Goal: Task Accomplishment & Management: Use online tool/utility

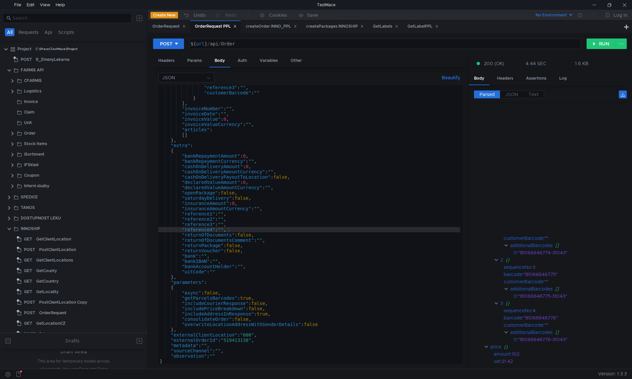
scroll to position [165, 69]
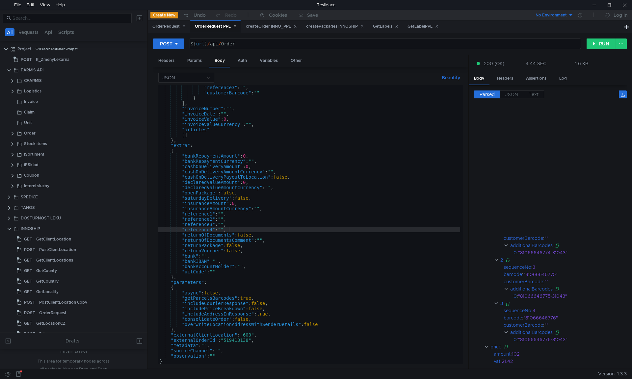
scroll to position [165, 69]
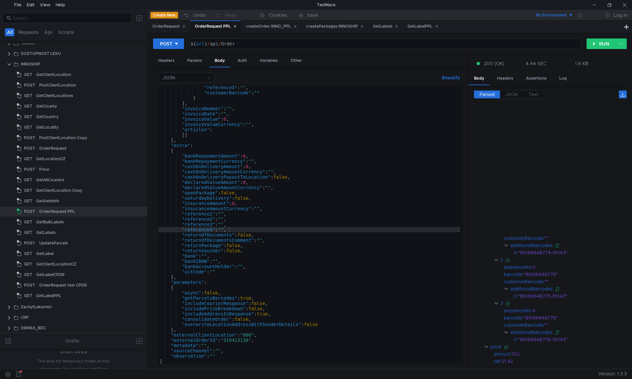
scroll to position [165, 69]
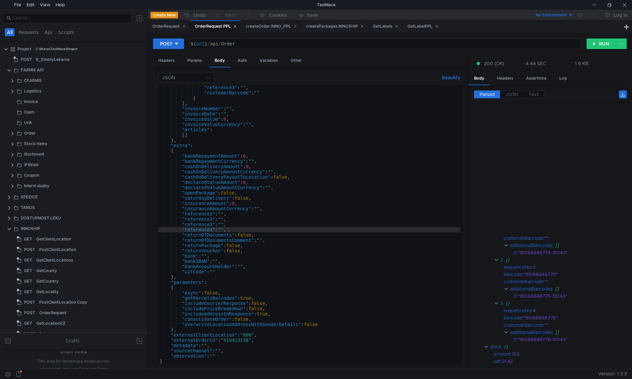
scroll to position [165, 69]
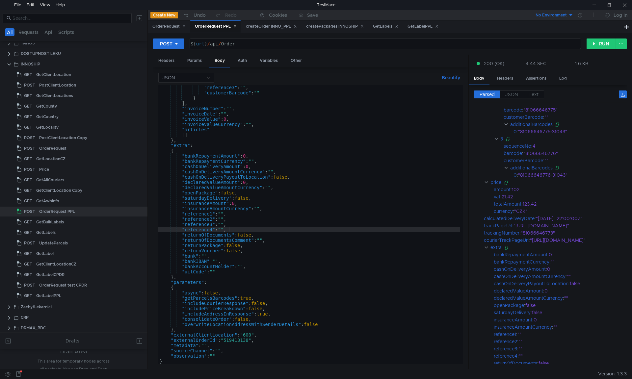
click at [367, 139] on div ""reference3" : "" , "customerBarcode" : "" } ] , "invoiceNumber" : "" , "invoic…" at bounding box center [309, 230] width 302 height 290
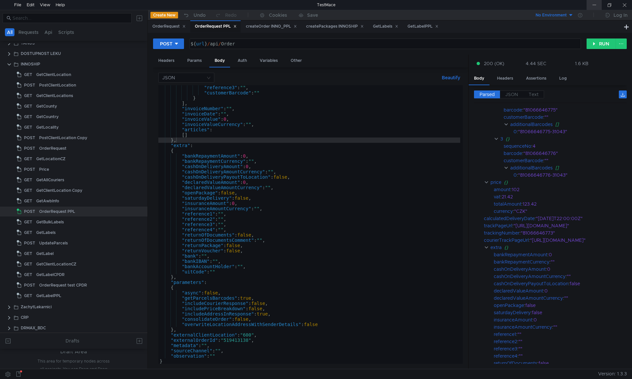
click at [595, 2] on div at bounding box center [594, 5] width 15 height 10
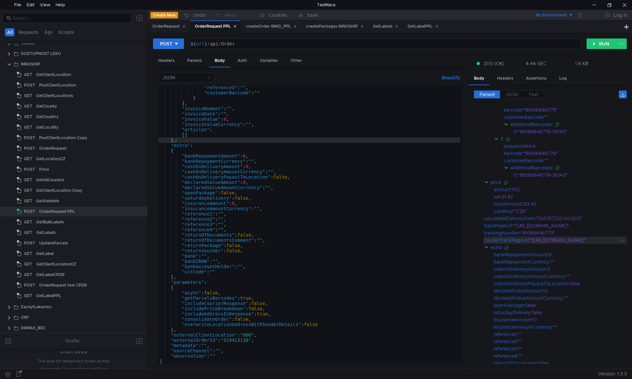
click at [530, 242] on div ""[URL][DOMAIN_NAME]"" at bounding box center [575, 240] width 91 height 7
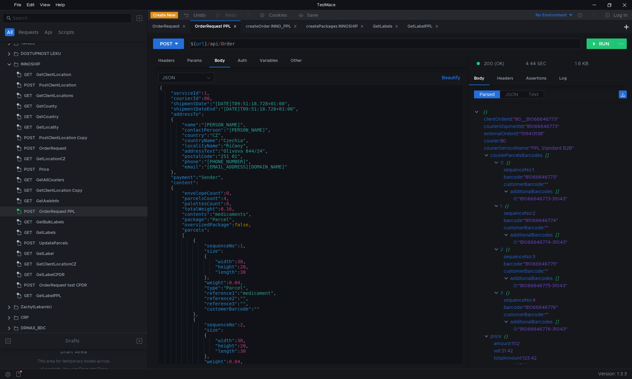
scroll to position [0, 0]
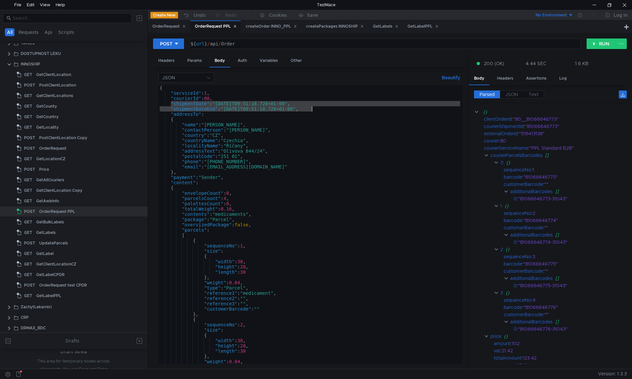
drag, startPoint x: 201, startPoint y: 105, endPoint x: 318, endPoint y: 108, distance: 117.0
click at [318, 108] on div "{ "serviceId" : 1 , "courierId" : 80 , "shipmentDate" : "2025-09-18T09:51:18.72…" at bounding box center [309, 230] width 302 height 290
type textarea ""shipmentDate": "2025-09-18T09:51:18.728+01:00", "shipmentDateEnd": "2025-09-19…"
click at [63, 285] on div "OrderRequest test CPDR" at bounding box center [63, 286] width 48 height 10
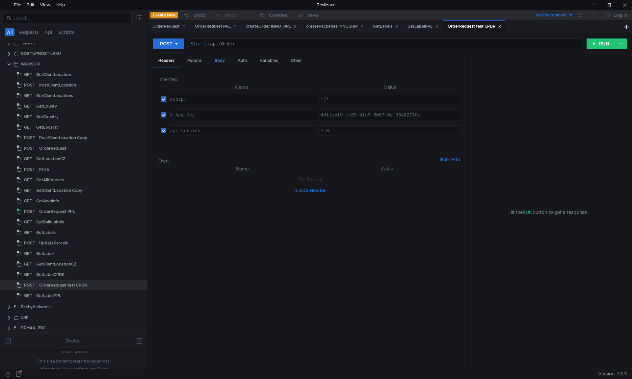
click at [224, 62] on div "Body" at bounding box center [220, 61] width 21 height 12
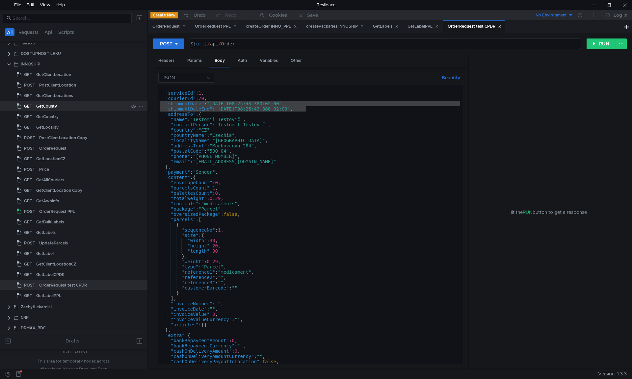
drag, startPoint x: 301, startPoint y: 108, endPoint x: 138, endPoint y: 104, distance: 163.5
click at [138, 104] on as-split "All Requests Api Scripts Project C:\Prace\TestMace\Project POST R_ZmenyLekarna …" at bounding box center [316, 189] width 632 height 359
paste textarea ""shipmentDateEnd": "2025-09-19T09:51:18.728+01"
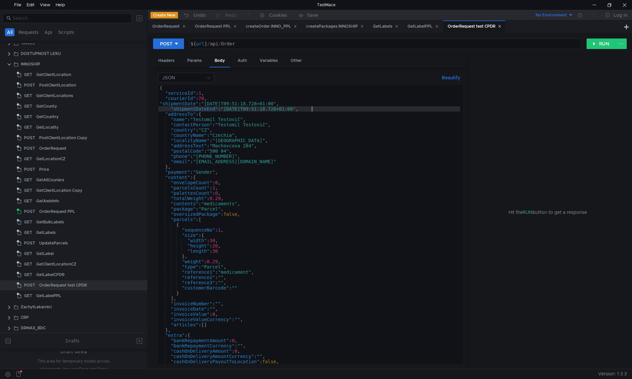
click at [227, 125] on div "{ "serviceId" : 1 , "courierId" : 70 , "shipmentDate" : "2025-09-18T09:51:18.72…" at bounding box center [309, 230] width 302 height 290
click at [170, 109] on div "{ "serviceId" : 1 , "courierId" : 70 , "shipmentDate" : "2025-09-18T09:51:18.72…" at bounding box center [309, 230] width 302 height 290
type textarea ""shipmentDate": "2025-09-18T09:51:18.728+01:00","
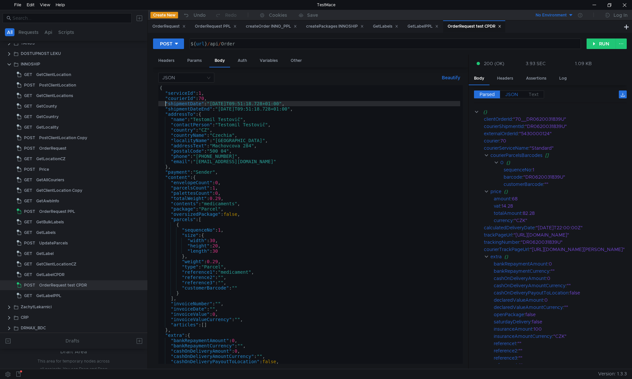
click at [512, 98] on label "JSON" at bounding box center [511, 95] width 23 height 8
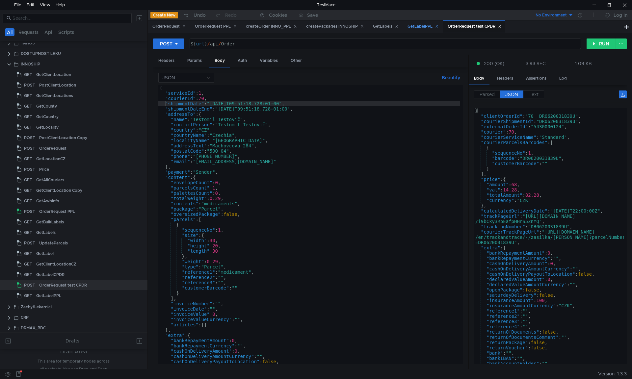
click at [439, 25] on div "GetLabelPPL" at bounding box center [423, 26] width 31 height 7
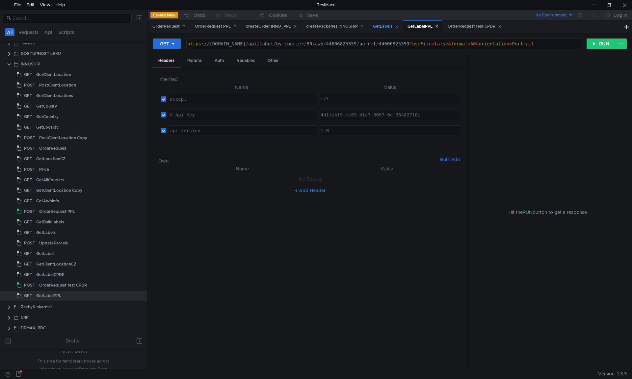
click at [399, 27] on icon at bounding box center [396, 26] width 3 height 3
click at [408, 26] on div "GetLabelPPL" at bounding box center [389, 26] width 40 height 13
click at [364, 26] on icon at bounding box center [362, 26] width 3 height 3
click at [337, 26] on icon at bounding box center [335, 26] width 3 height 3
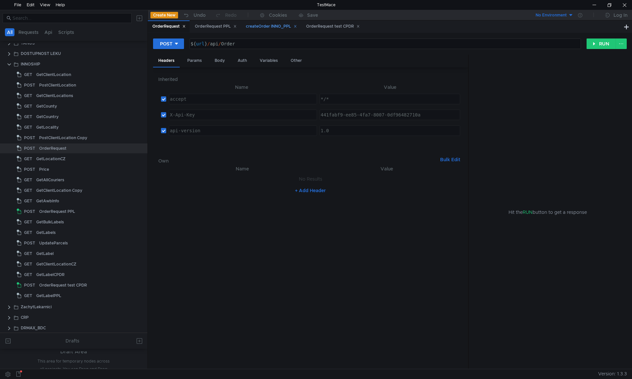
click at [269, 24] on div "createOrder INNO_PPL" at bounding box center [271, 26] width 51 height 7
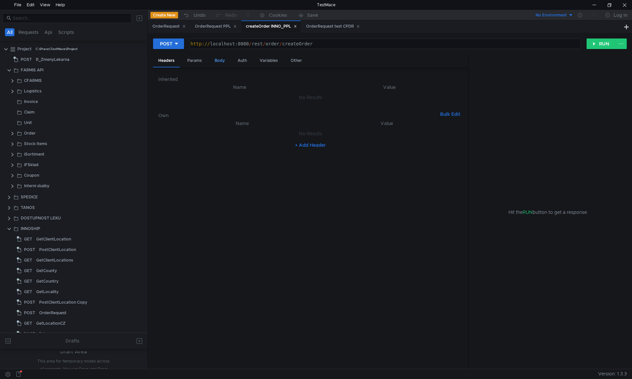
click at [220, 61] on div "Body" at bounding box center [220, 61] width 21 height 12
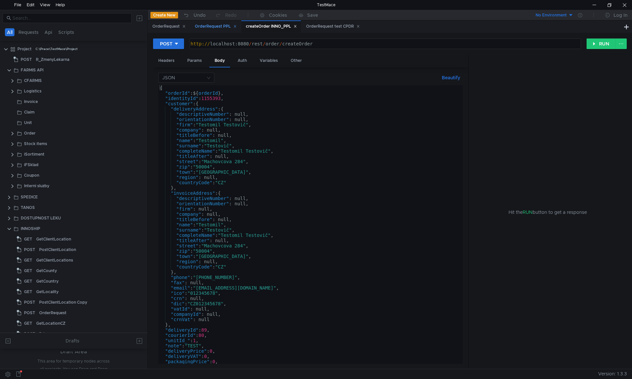
click at [214, 25] on div "OrderRequest PPL" at bounding box center [216, 26] width 42 height 7
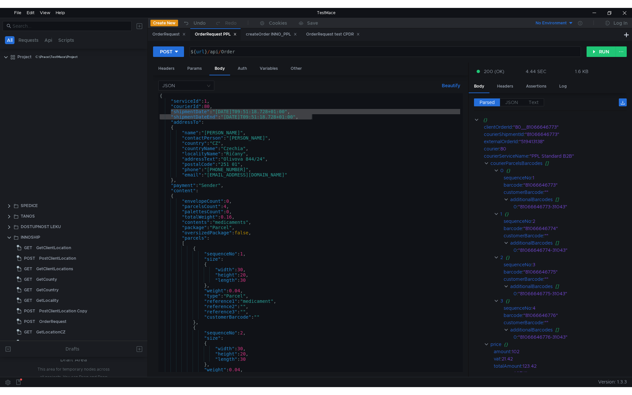
scroll to position [184, 0]
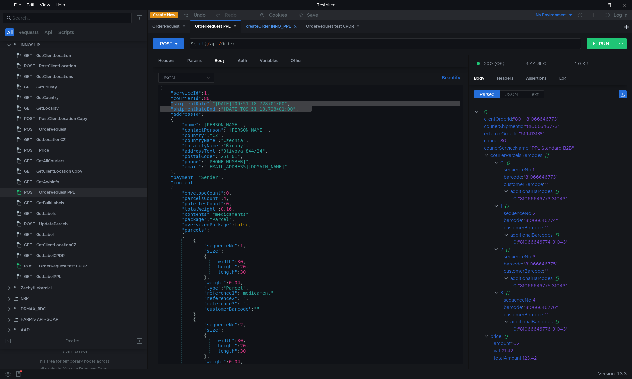
click at [296, 26] on icon at bounding box center [295, 26] width 2 height 2
click at [184, 26] on icon at bounding box center [184, 26] width 2 height 2
drag, startPoint x: 254, startPoint y: 44, endPoint x: 208, endPoint y: 44, distance: 46.8
click at [208, 44] on div "${ url } / api / Order" at bounding box center [384, 49] width 391 height 16
click at [538, 192] on div "additionalBarcodes" at bounding box center [532, 191] width 42 height 7
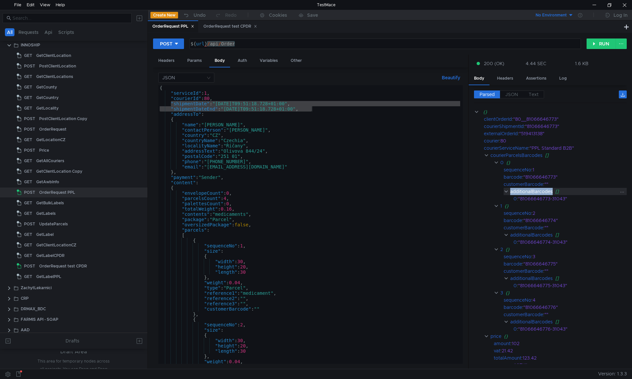
click at [538, 192] on div "additionalBarcodes" at bounding box center [532, 191] width 42 height 7
copy div "additionalBarcodes"
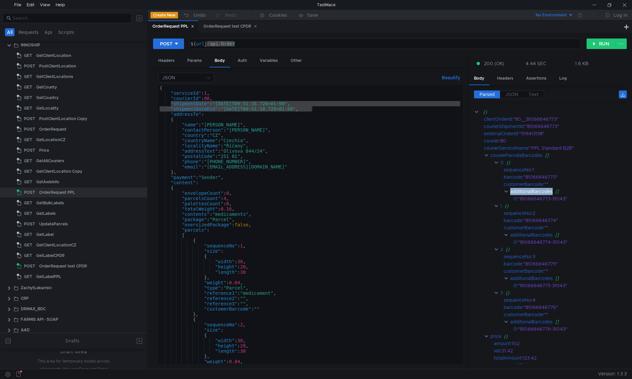
click at [337, 138] on div "{ "serviceId" : 1 , "courierId" : 80 , "shipmentDate" : "2025-09-18T09:51:18.72…" at bounding box center [309, 230] width 302 height 290
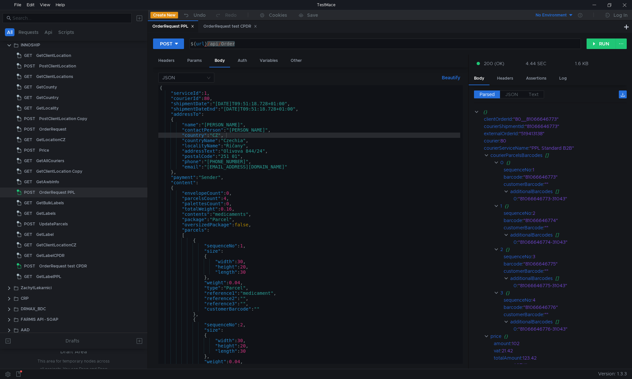
click at [253, 189] on div "{ "serviceId" : 1 , "courierId" : 80 , "shipmentDate" : "2025-09-18T09:51:18.72…" at bounding box center [309, 230] width 302 height 290
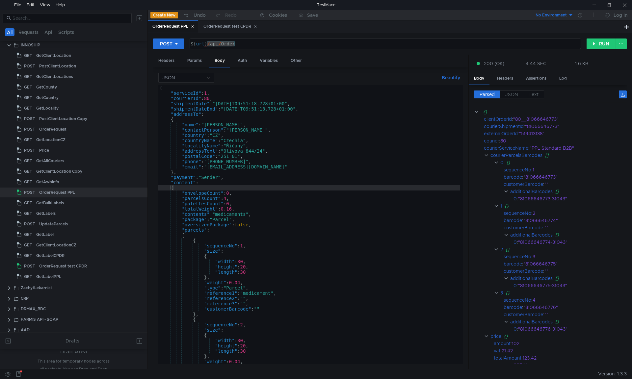
click at [251, 201] on div "{ "serviceId" : 1 , "courierId" : 80 , "shipmentDate" : "2025-09-18T09:51:18.72…" at bounding box center [309, 230] width 302 height 290
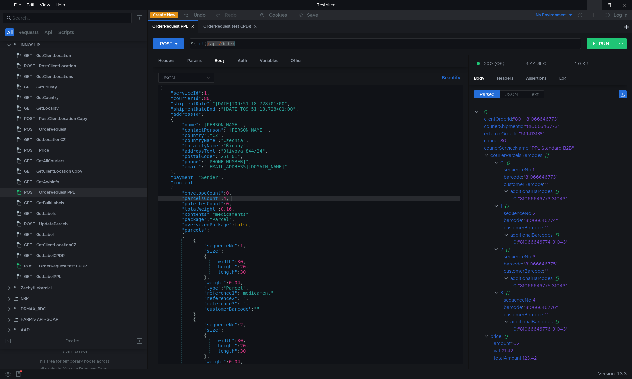
click at [599, 6] on div at bounding box center [594, 5] width 15 height 10
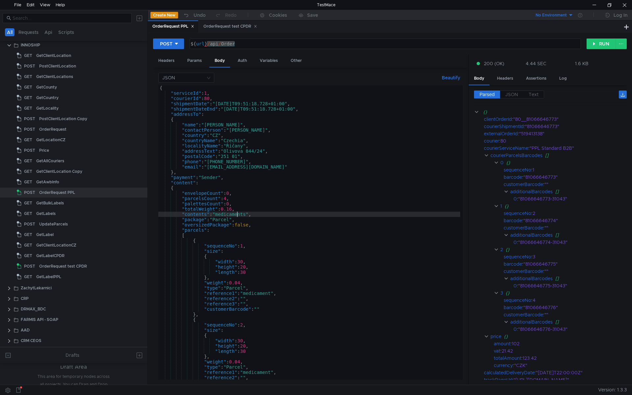
type textarea ""contents": "medicaments","
click at [237, 217] on div "{ "serviceId" : 1 , "courierId" : 80 , "shipmentDate" : "2025-09-18T09:51:18.72…" at bounding box center [309, 237] width 302 height 305
click at [524, 184] on div "customerBarcode" at bounding box center [524, 184] width 40 height 7
copy div "customerBarcode"
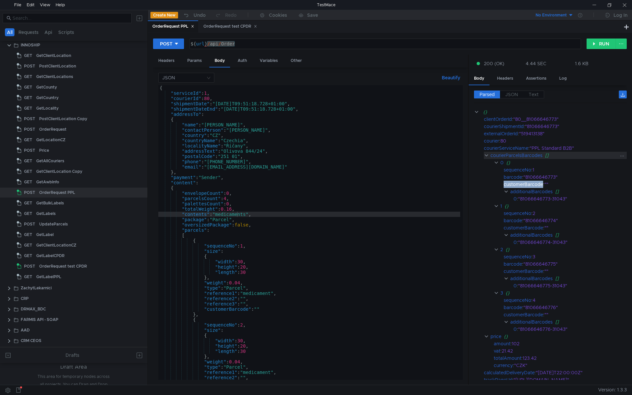
click at [530, 154] on div "courierParcelsBarcodes" at bounding box center [517, 155] width 52 height 7
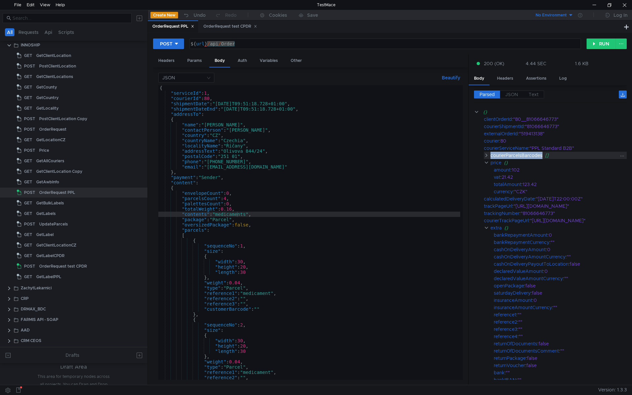
click at [530, 154] on div "courierParcelsBarcodes" at bounding box center [517, 155] width 52 height 7
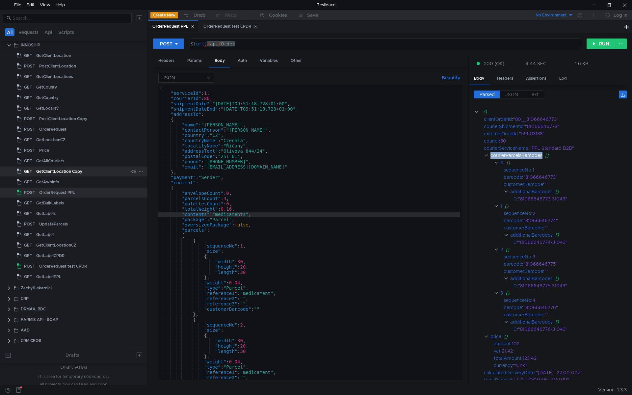
copy div "courierParcelsBarcodes"
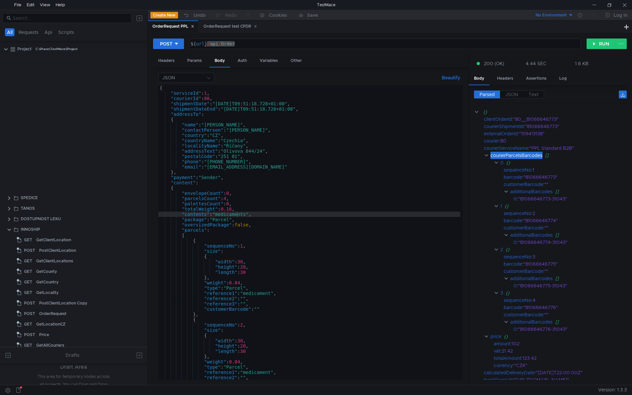
scroll to position [184, 0]
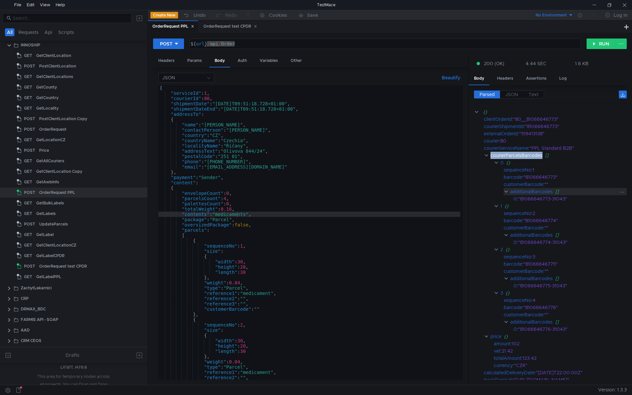
click at [536, 193] on div "additionalBarcodes" at bounding box center [532, 191] width 42 height 7
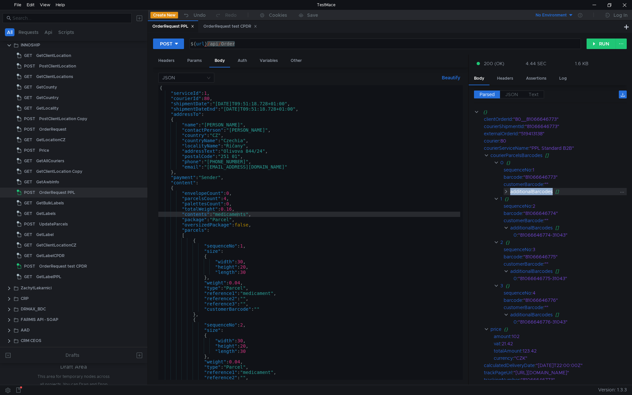
click at [536, 193] on div "additionalBarcodes" at bounding box center [532, 191] width 42 height 7
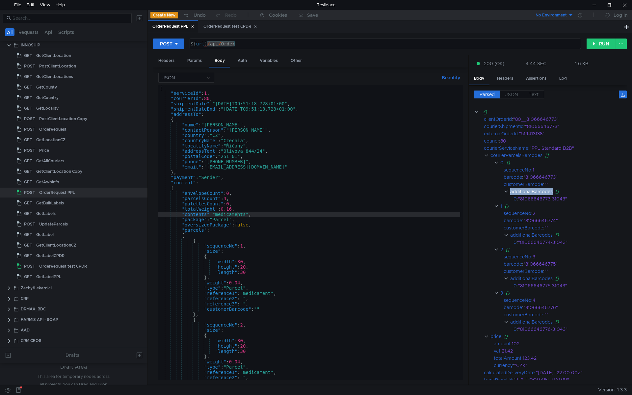
copy div "additionalBarcodes"
click at [531, 193] on div "additionalBarcodes" at bounding box center [532, 191] width 42 height 7
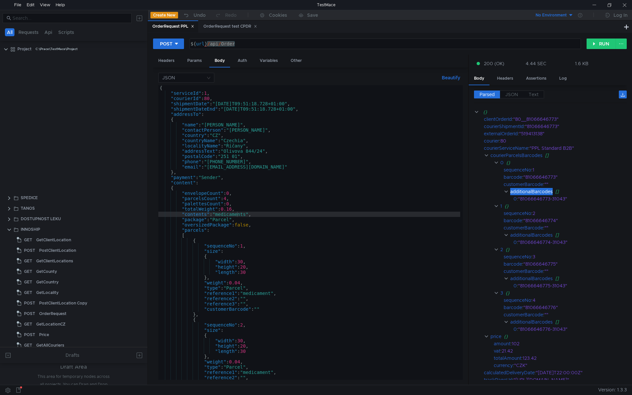
scroll to position [184, 0]
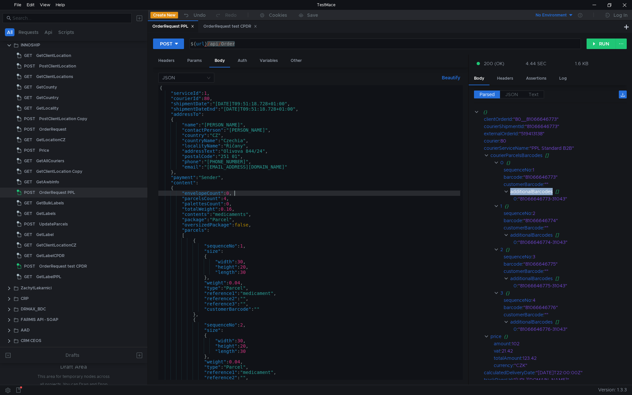
click at [266, 192] on div "{ "serviceId" : 1 , "courierId" : 80 , "shipmentDate" : "2025-09-18T09:51:18.72…" at bounding box center [309, 237] width 302 height 305
click at [244, 117] on div "{ "serviceId" : 1 , "courierId" : 80 , "shipmentDate" : "2025-09-18T09:51:18.72…" at bounding box center [309, 237] width 302 height 305
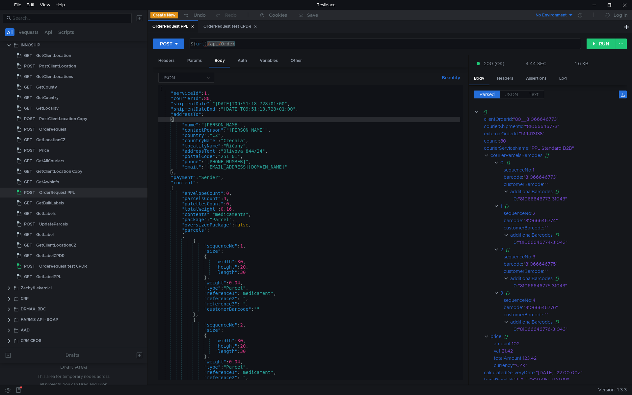
type textarea "{"
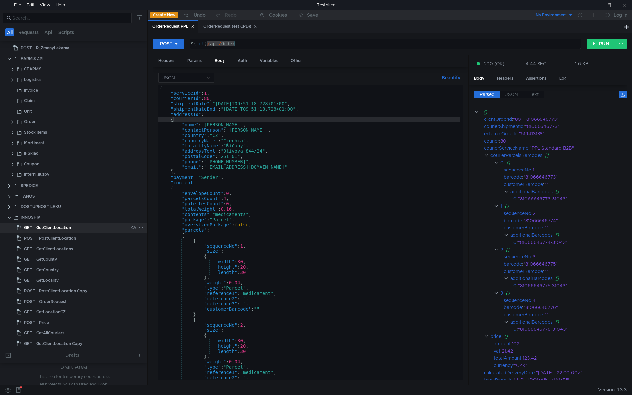
scroll to position [0, 0]
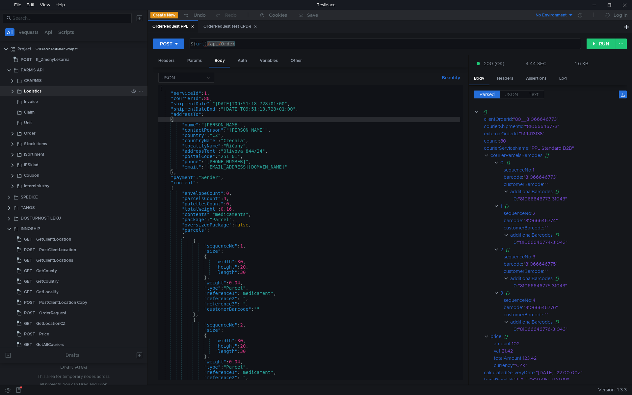
click at [14, 90] on clr-icon at bounding box center [12, 91] width 5 height 5
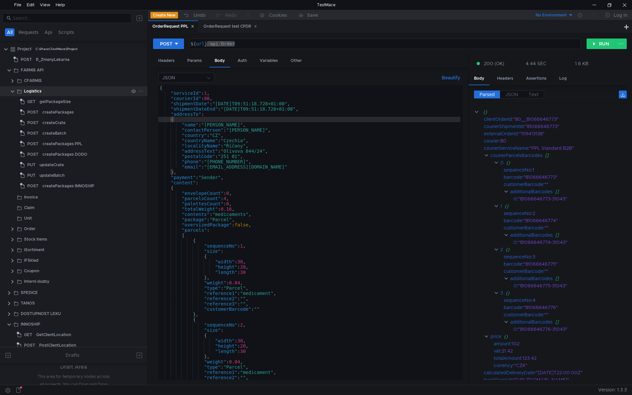
click at [14, 91] on clr-icon at bounding box center [12, 91] width 5 height 5
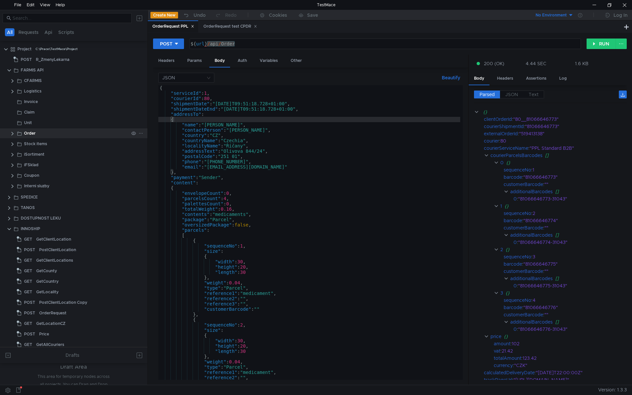
click at [12, 134] on clr-icon at bounding box center [12, 133] width 5 height 5
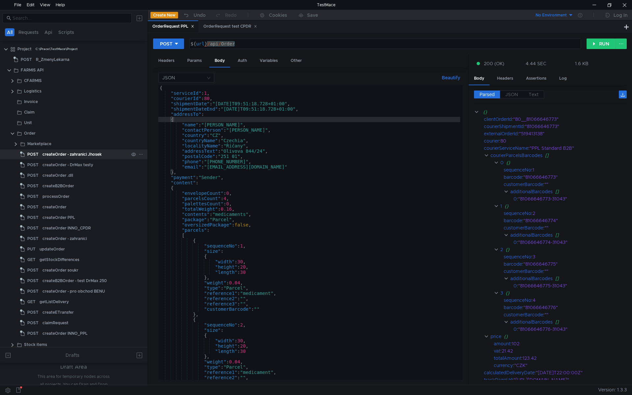
click at [67, 157] on div "createOrder - zahranici Jhosek" at bounding box center [71, 155] width 59 height 10
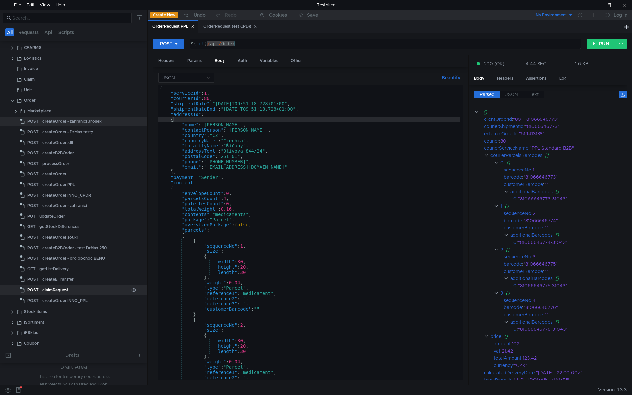
click at [43, 295] on div "claimRequest" at bounding box center [55, 290] width 26 height 10
click at [42, 300] on div "createOrder INNO_PPL" at bounding box center [64, 301] width 45 height 10
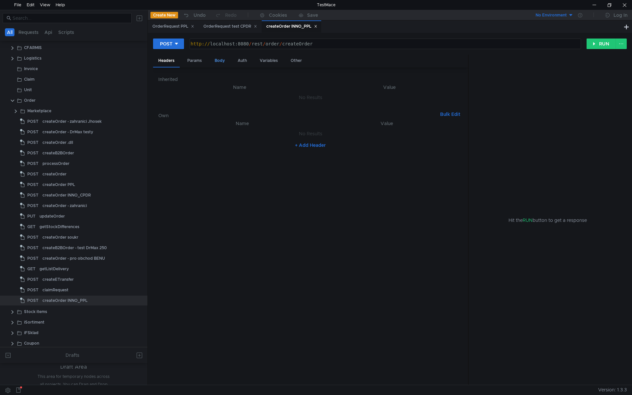
click at [219, 60] on div "Body" at bounding box center [220, 61] width 21 height 12
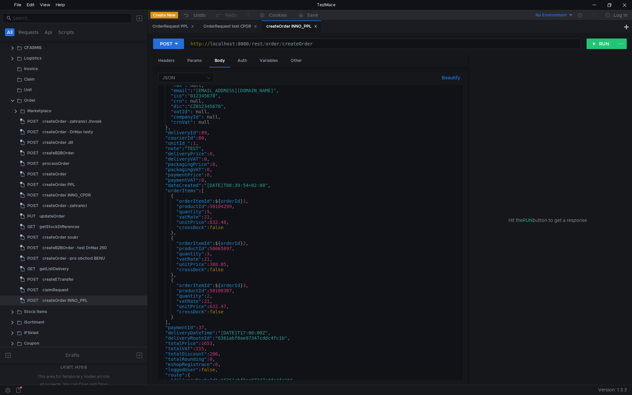
scroll to position [217, 0]
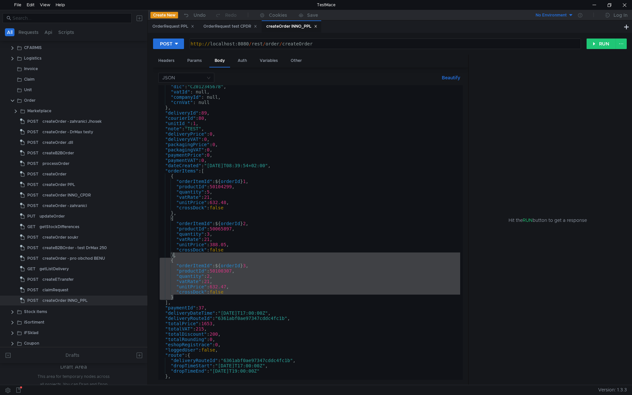
drag, startPoint x: 184, startPoint y: 296, endPoint x: 174, endPoint y: 257, distance: 40.8
click at [174, 257] on div ""dic" : "CZ012345678" , "vatId" : null, "companyId" : null, "crnVat" : null } ,…" at bounding box center [309, 236] width 302 height 305
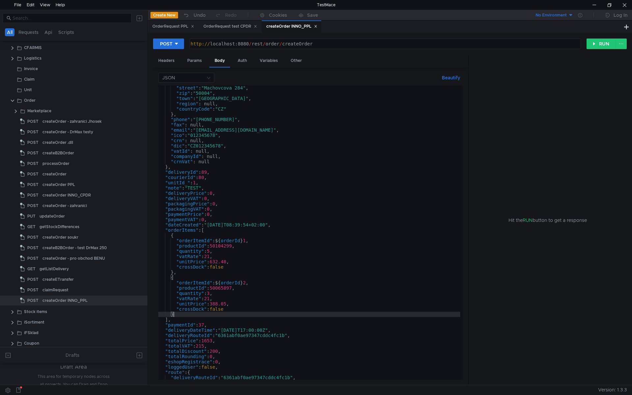
scroll to position [296, 0]
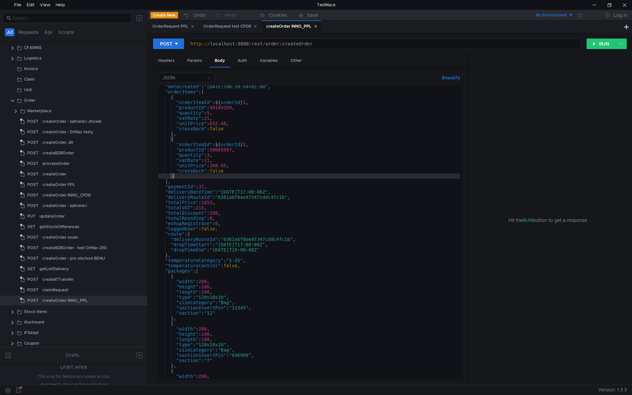
click at [231, 193] on div ""dateCreated" : "2024-02-01T08:39:54+02:00" , "orderItems" : [ { "orderItemId" …" at bounding box center [309, 236] width 302 height 305
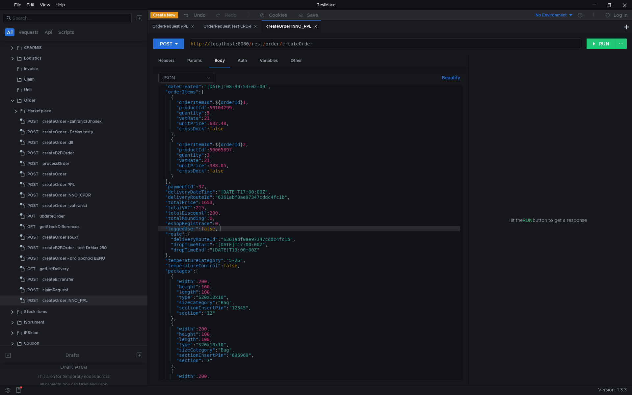
scroll to position [0, 2]
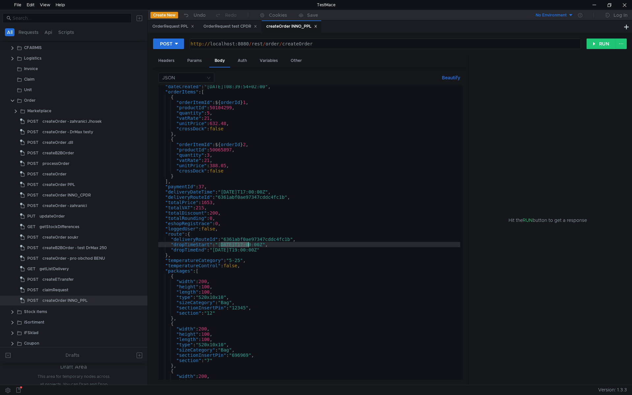
paste textarea "5-09-1"
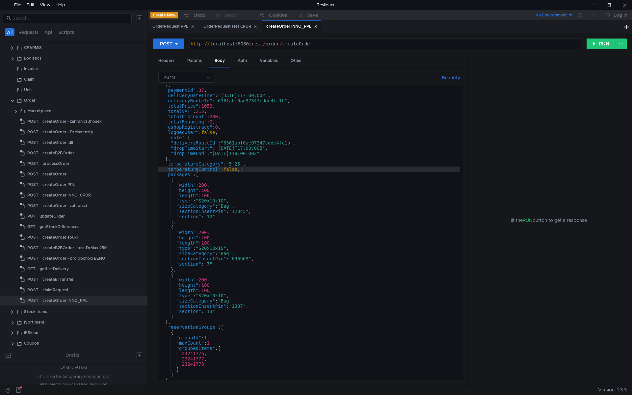
scroll to position [413, 0]
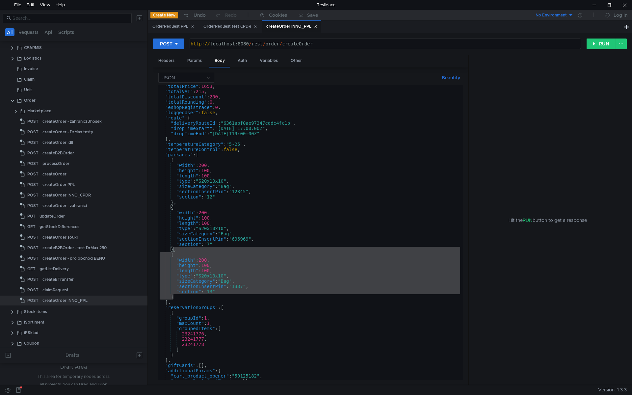
drag, startPoint x: 181, startPoint y: 262, endPoint x: 174, endPoint y: 248, distance: 15.6
click at [174, 248] on div ""totalPrice" : 1653 , "totalVAT" : 215 , "totalDiscount" : 200 , "totalRounding…" at bounding box center [309, 236] width 302 height 305
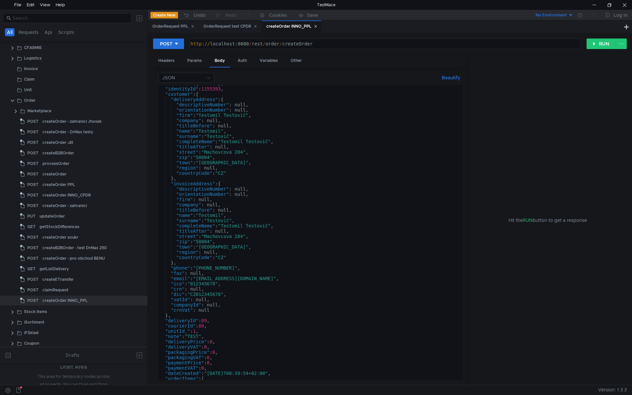
scroll to position [0, 0]
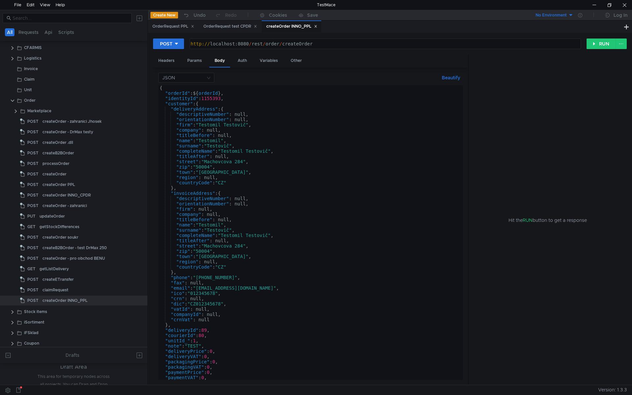
click at [255, 152] on div "{ "orderId" : ${ orderId } , "identityId" : 1155393 , "customer" : { "deliveryA…" at bounding box center [309, 237] width 302 height 305
click at [245, 177] on div "{ "orderId" : ${ orderId } , "identityId" : 1155393 , "customer" : { "deliveryA…" at bounding box center [309, 237] width 302 height 305
type textarea ""region": null,"
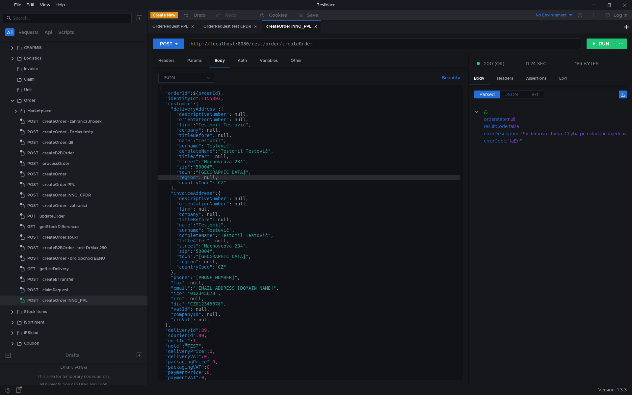
click at [509, 94] on span "JSON" at bounding box center [512, 95] width 13 height 6
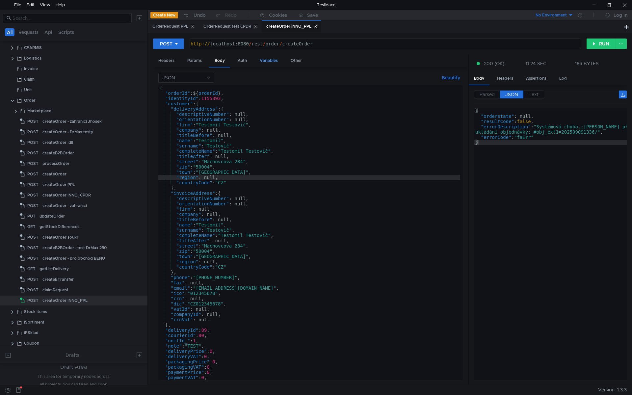
click at [265, 62] on div "Variables" at bounding box center [269, 61] width 29 height 12
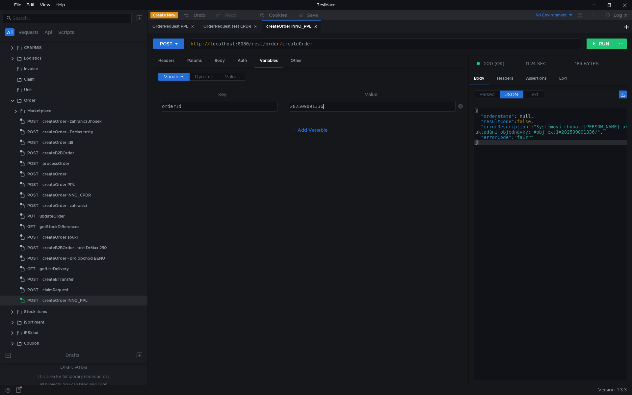
click at [342, 106] on div "202509091336" at bounding box center [372, 112] width 166 height 16
drag, startPoint x: 315, startPoint y: 109, endPoint x: 305, endPoint y: 109, distance: 9.6
click at [305, 109] on div "202509091336" at bounding box center [372, 112] width 166 height 16
type textarea "202509181426"
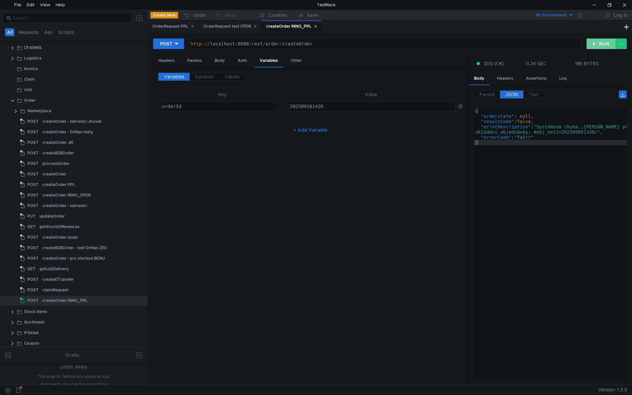
click at [595, 43] on button "RUN" at bounding box center [601, 44] width 29 height 11
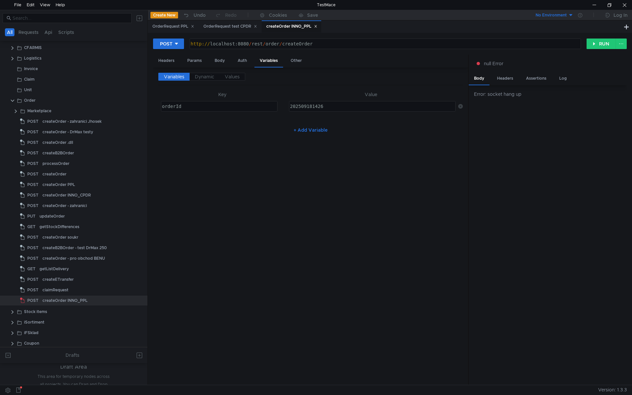
click at [296, 178] on div "Variables Dynamic Values Key Value orderId הההההההההההההההההההההההההההההההההההה…" at bounding box center [310, 226] width 305 height 307
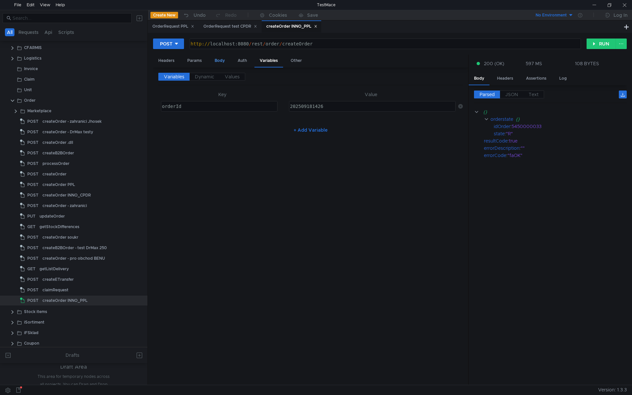
click at [217, 60] on div "Body" at bounding box center [220, 61] width 21 height 12
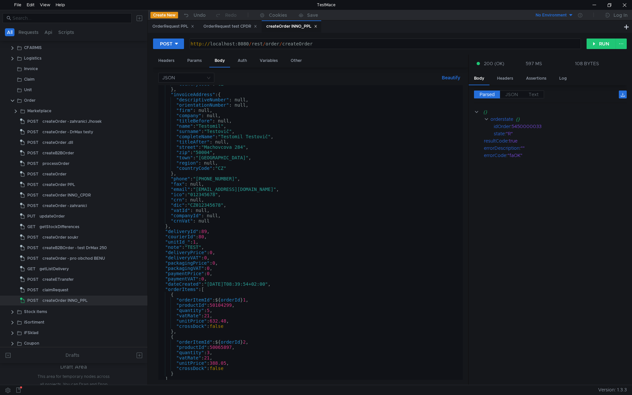
scroll to position [0, 0]
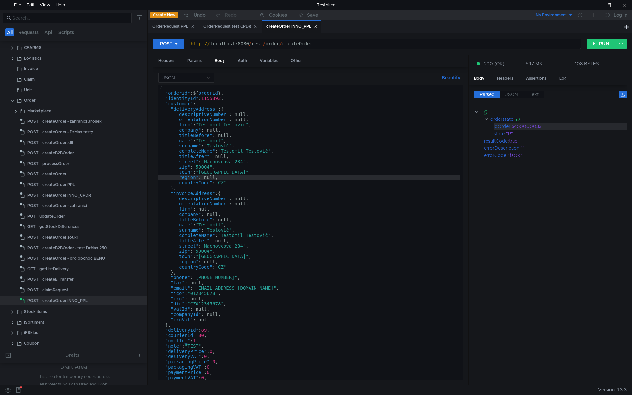
click at [525, 127] on div "5450000033" at bounding box center [565, 126] width 107 height 7
copy div "5450000033"
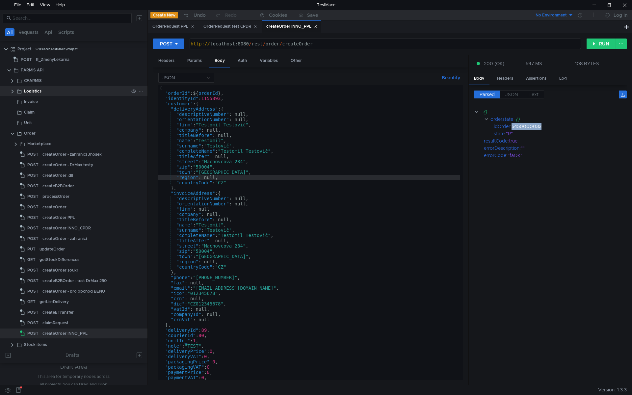
click at [15, 90] on div "Logistics" at bounding box center [81, 91] width 132 height 10
click at [13, 90] on clr-icon at bounding box center [12, 91] width 5 height 5
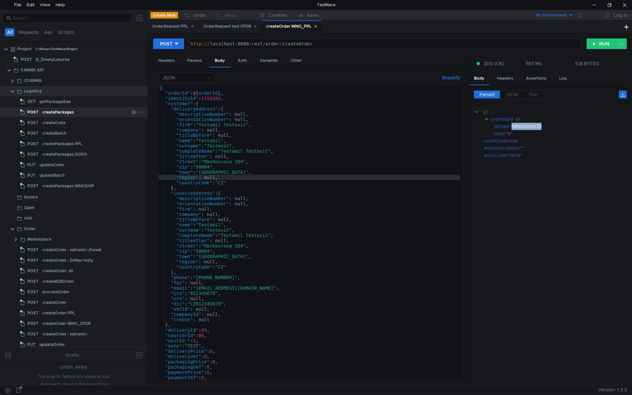
click at [62, 110] on div "createPackages" at bounding box center [57, 112] width 31 height 10
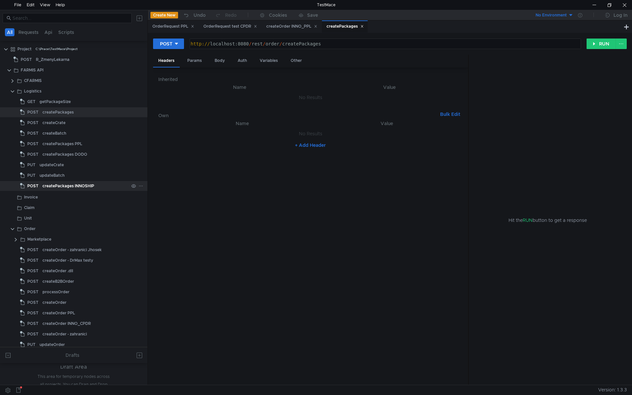
click at [82, 184] on div "createPackages INNOSHIP" at bounding box center [68, 186] width 52 height 10
click at [364, 24] on div "createPackages" at bounding box center [345, 26] width 37 height 7
click at [219, 61] on div "Body" at bounding box center [220, 61] width 21 height 12
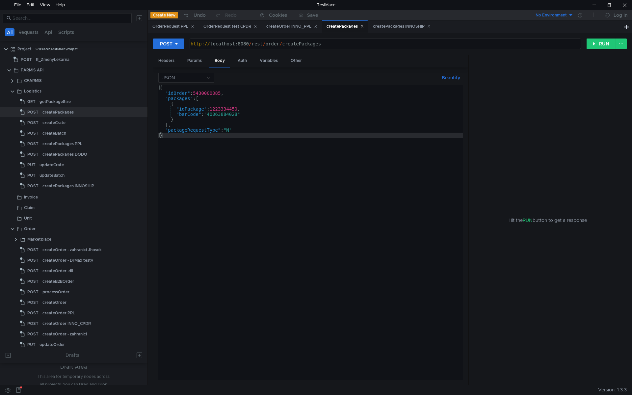
click at [206, 93] on div "{ "idOrder" : 5430000085 , "packages" : [ { "idPackage" : 1223334450 , "barCode…" at bounding box center [310, 237] width 305 height 305
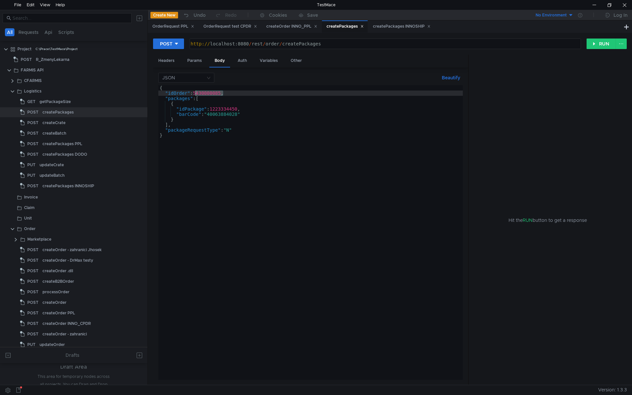
paste textarea "50000033"
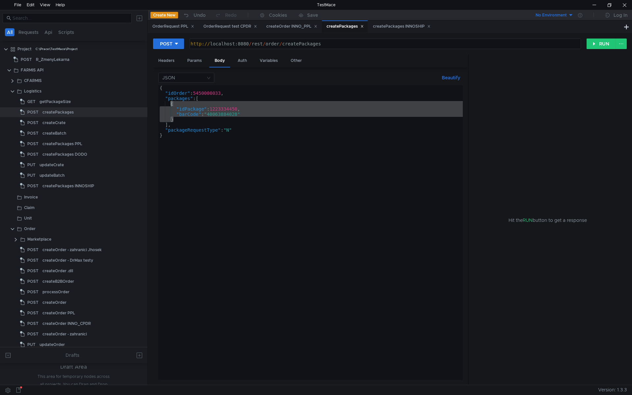
drag, startPoint x: 179, startPoint y: 118, endPoint x: 171, endPoint y: 103, distance: 16.5
click at [171, 103] on div "{ "idOrder" : 5450000033 , "packages" : [ { "idPackage" : 1223334450 , "barCode…" at bounding box center [310, 237] width 305 height 305
click at [181, 117] on div "{ "idOrder" : 5450000033 , "packages" : [ { "idPackage" : 1223334450 , "barCode…" at bounding box center [310, 232] width 305 height 295
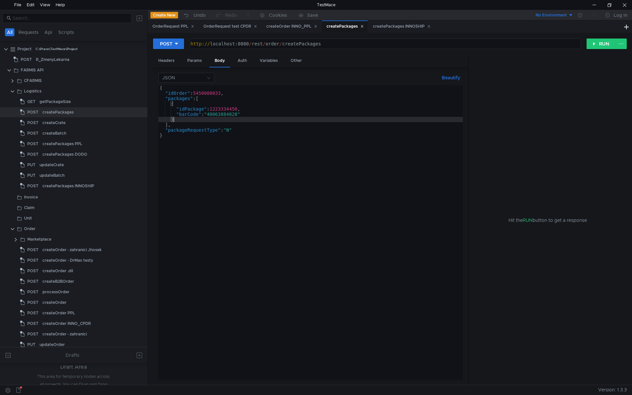
type textarea "},"
paste textarea "}"
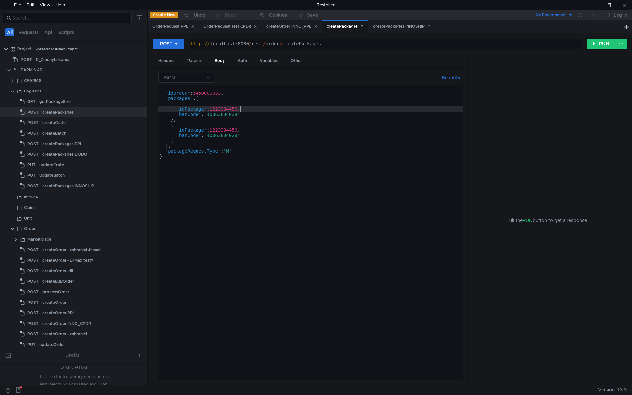
click at [240, 110] on div "{ "idOrder" : 5450000033 , "packages" : [ { "idPackage" : 1223334450 , "barCode…" at bounding box center [310, 237] width 305 height 305
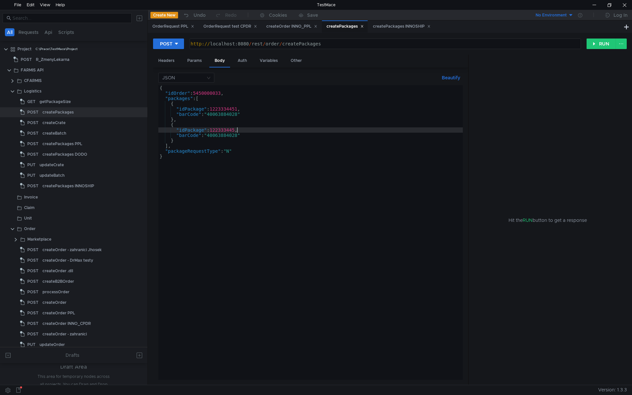
scroll to position [0, 6]
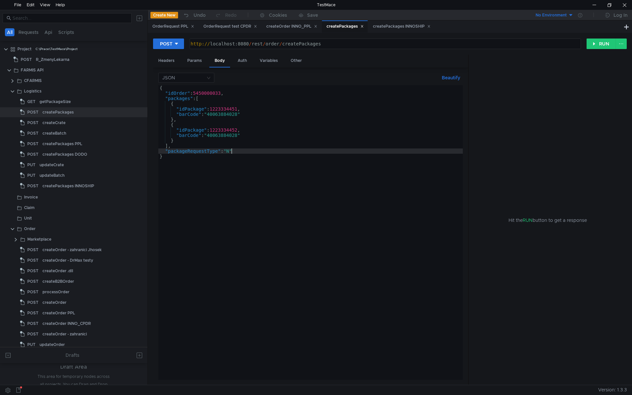
click at [231, 151] on div "{ "idOrder" : 5450000033 , "packages" : [ { "idPackage" : 1223334451 , "barCode…" at bounding box center [310, 237] width 305 height 305
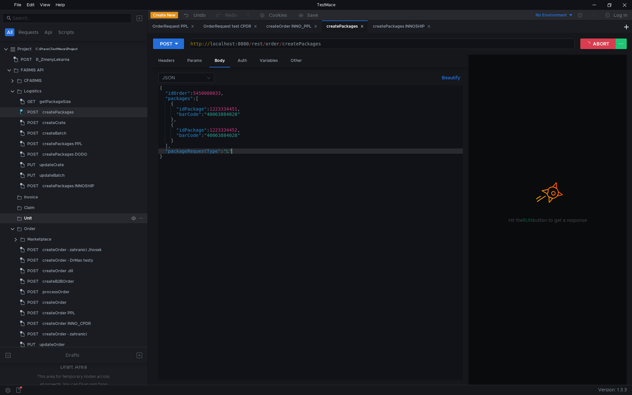
type textarea ""packageRequestType": "L""
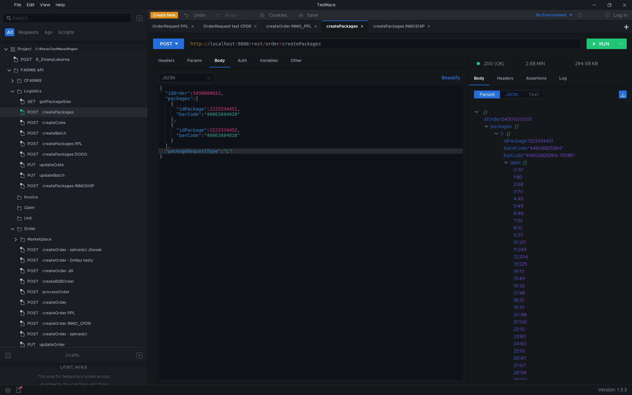
click at [509, 97] on span "JSON" at bounding box center [512, 95] width 13 height 6
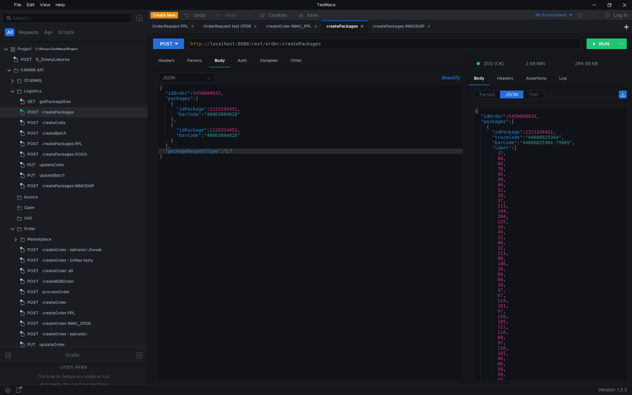
click at [493, 147] on div "{ "idOrder" : 5450000033 , "packages" : [ { "idPackage" : 1223334451 , "traceCo…" at bounding box center [549, 249] width 150 height 282
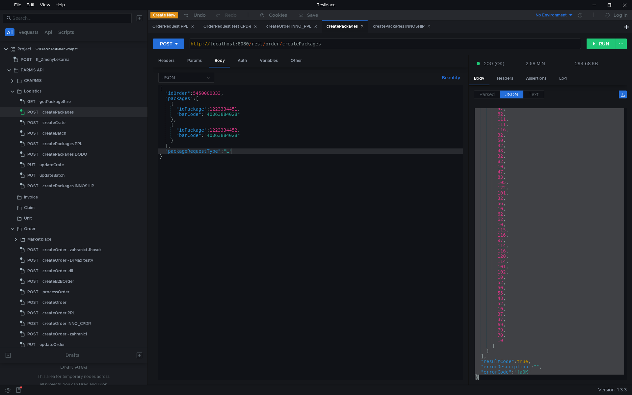
scroll to position [10523, 0]
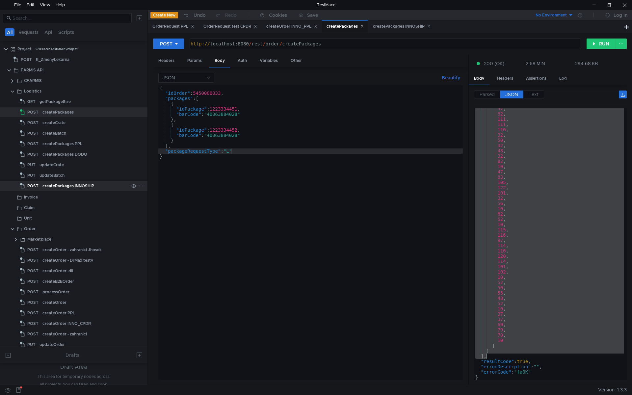
type textarea ""resultCode": true,"
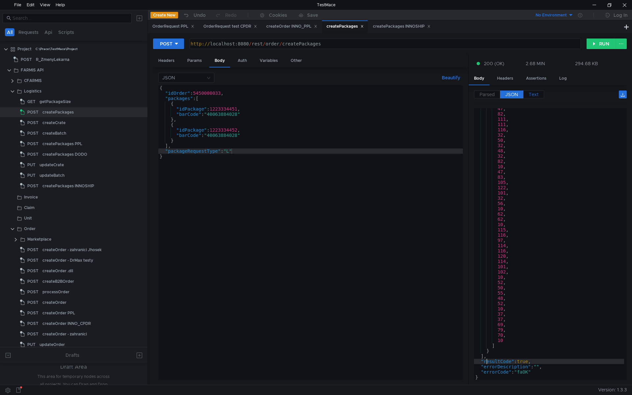
click at [537, 94] on span "Text" at bounding box center [534, 95] width 10 height 6
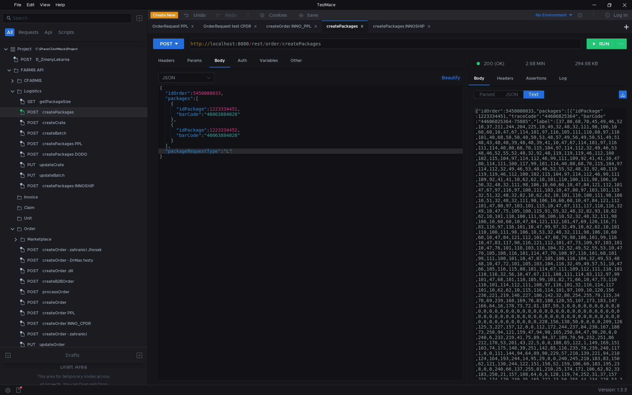
type textarea "{"idOrder":5450000033,"packages":[{"idPackage":1223334451,"traceCode":"44606825…"
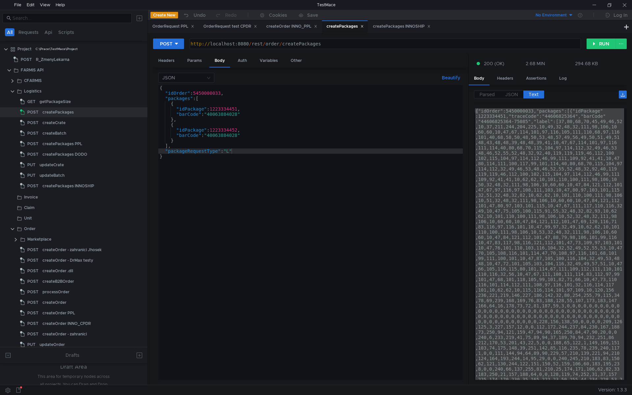
scroll to position [0, 5]
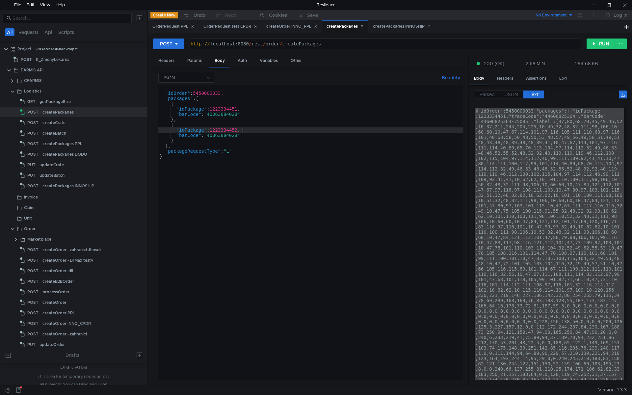
click at [244, 130] on div "{ "idOrder" : 5450000033 , "packages" : [ { "idPackage" : 1223334451 , "barCode…" at bounding box center [310, 237] width 305 height 305
click at [200, 206] on div "{ "idOrder" : 5450000033 , "packages" : [ { "idPackage" : 1223334451 , "barCode…" at bounding box center [310, 237] width 305 height 305
type textarea "}"
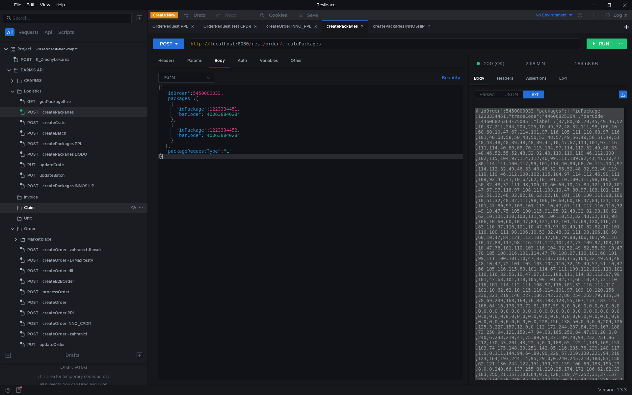
scroll to position [0, 0]
click at [563, 169] on div "{"idOrder":5450000033,"packages":[{"idPackage" :1223334451,"traceCode":"4460682…" at bounding box center [549, 244] width 150 height 272
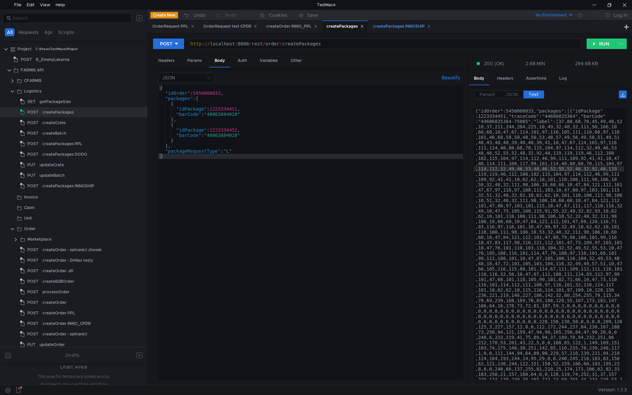
click at [431, 26] on icon at bounding box center [429, 26] width 3 height 3
click at [301, 23] on div "createOrder INNO_PPL" at bounding box center [292, 26] width 51 height 7
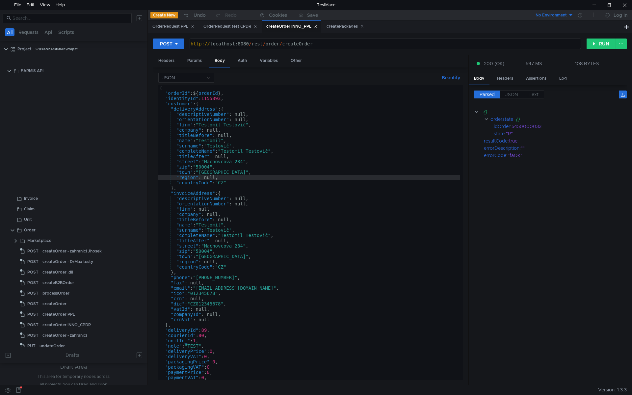
scroll to position [231, 0]
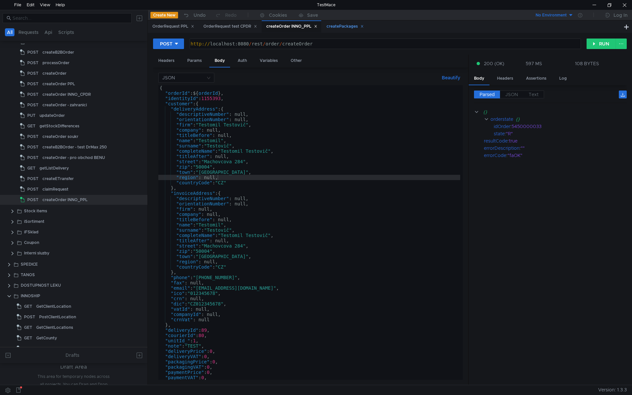
click at [338, 27] on div "createPackages" at bounding box center [345, 26] width 37 height 7
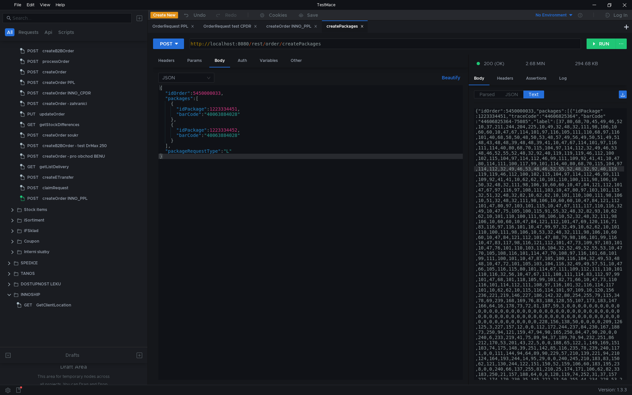
scroll to position [0, 0]
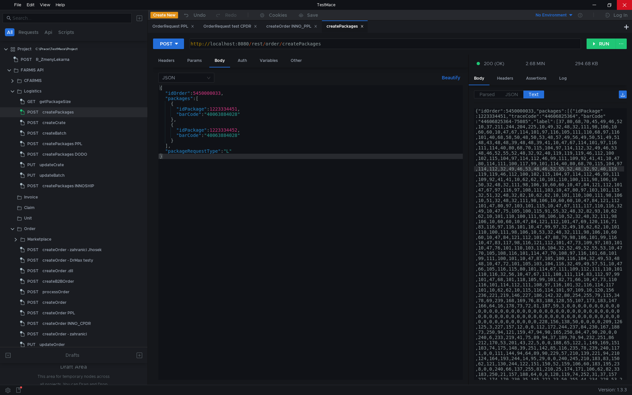
click at [627, 2] on div at bounding box center [624, 5] width 15 height 10
